Goal: Register for event/course

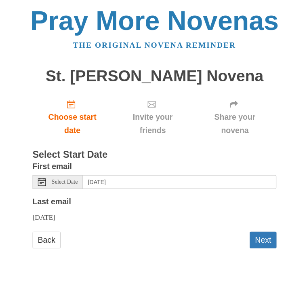
click at [67, 122] on span "Choose start date" at bounding box center [71, 122] width 63 height 27
click at [265, 236] on button "Next" at bounding box center [261, 238] width 27 height 17
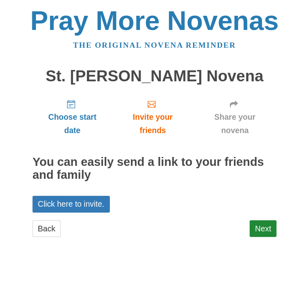
click at [269, 224] on link "Next" at bounding box center [261, 227] width 27 height 17
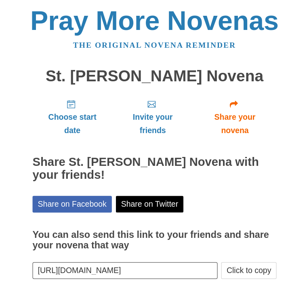
click at [86, 203] on link "Share on Facebook" at bounding box center [71, 202] width 79 height 17
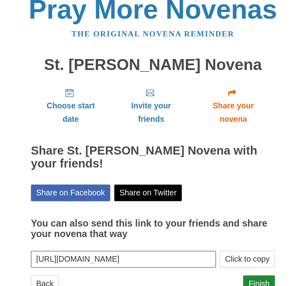
scroll to position [12, 0]
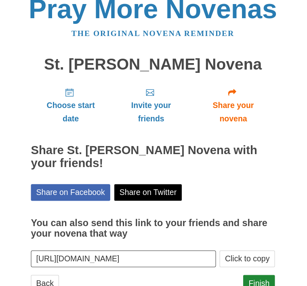
click at [255, 285] on link "Finish" at bounding box center [259, 281] width 32 height 17
